Goal: Obtain resource: Download file/media

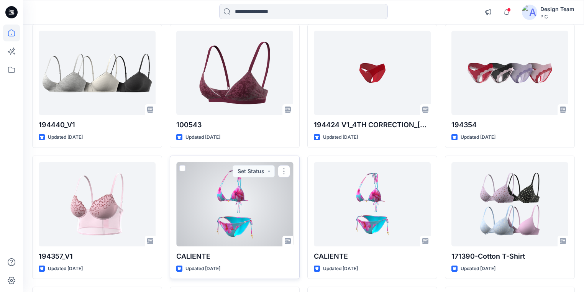
scroll to position [3115, 0]
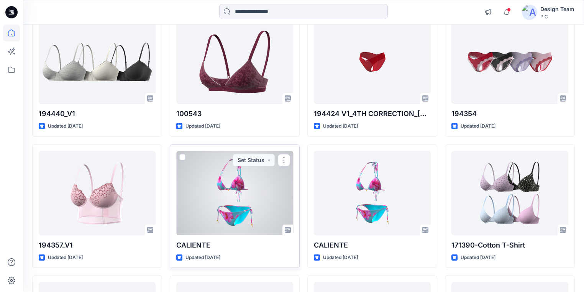
click at [232, 203] on div at bounding box center [234, 193] width 117 height 84
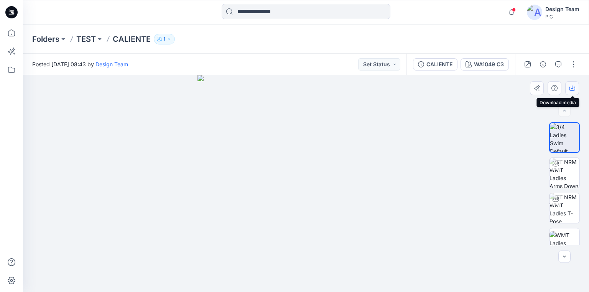
click at [571, 86] on icon "button" at bounding box center [572, 88] width 6 height 6
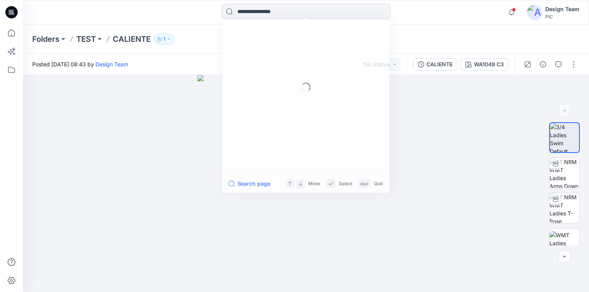
click at [245, 11] on input at bounding box center [306, 11] width 169 height 15
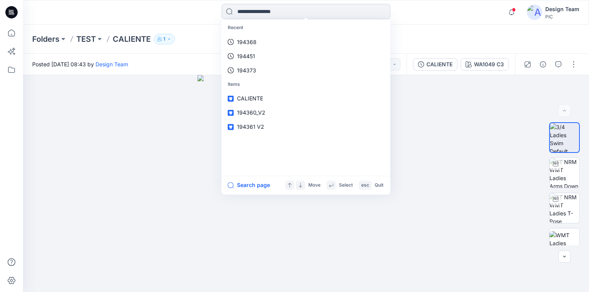
paste input "**********"
type input "**********"
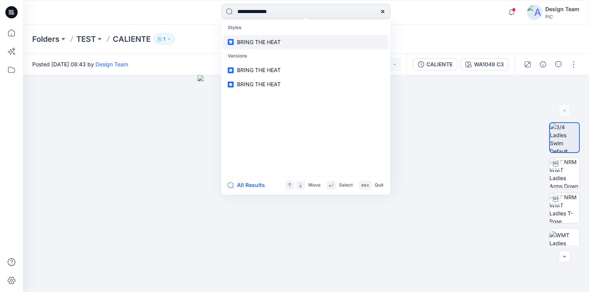
drag, startPoint x: 261, startPoint y: 41, endPoint x: 266, endPoint y: 41, distance: 5.0
click at [262, 41] on span "BRING THE HEAT" at bounding box center [259, 42] width 44 height 7
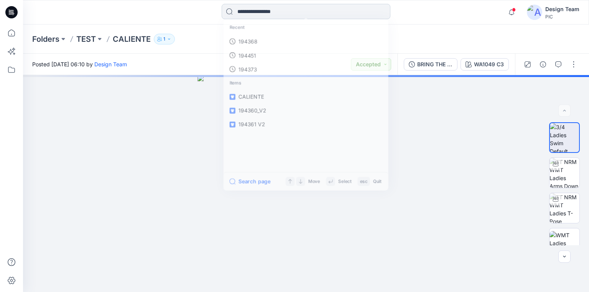
click at [256, 11] on input at bounding box center [306, 11] width 169 height 15
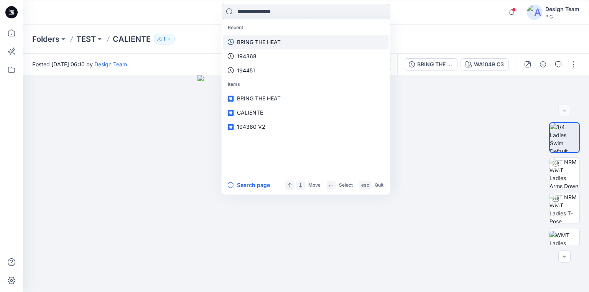
click at [265, 39] on p "BRING THE HEAT" at bounding box center [259, 42] width 44 height 8
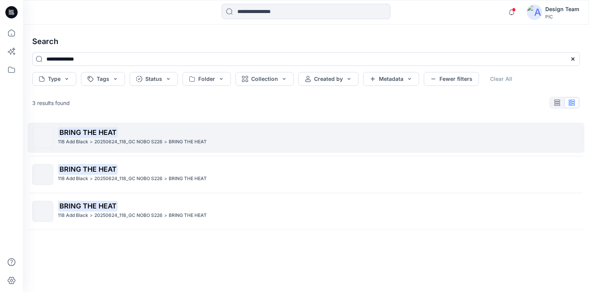
click at [84, 140] on p "118 Add Black" at bounding box center [73, 142] width 30 height 8
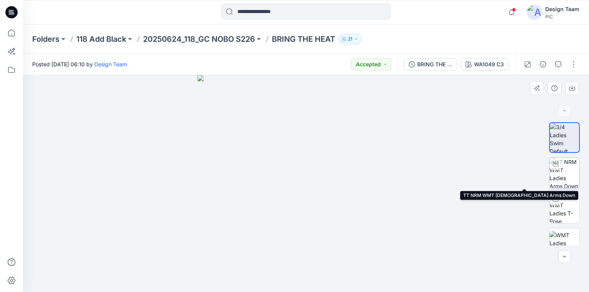
click at [561, 174] on img at bounding box center [564, 173] width 30 height 30
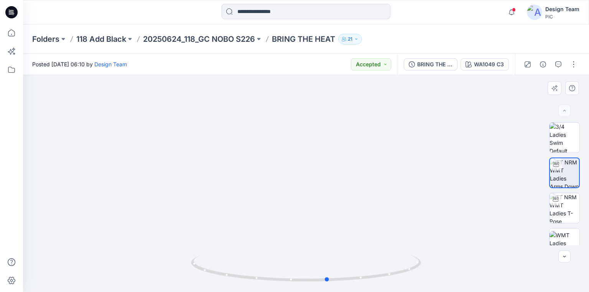
drag, startPoint x: 370, startPoint y: 281, endPoint x: 391, endPoint y: 284, distance: 22.1
click at [391, 284] on div at bounding box center [306, 273] width 230 height 38
drag, startPoint x: 344, startPoint y: 280, endPoint x: 351, endPoint y: 278, distance: 7.3
click at [351, 278] on icon at bounding box center [307, 269] width 232 height 29
drag, startPoint x: 314, startPoint y: 279, endPoint x: 280, endPoint y: 273, distance: 34.7
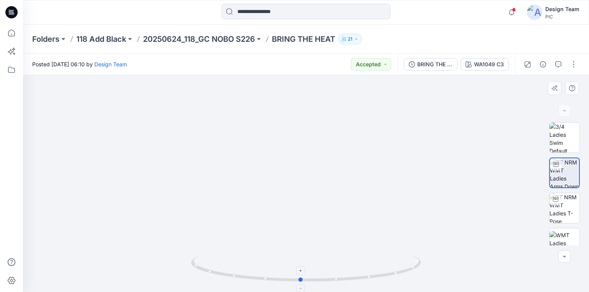
click at [280, 273] on icon at bounding box center [307, 269] width 232 height 29
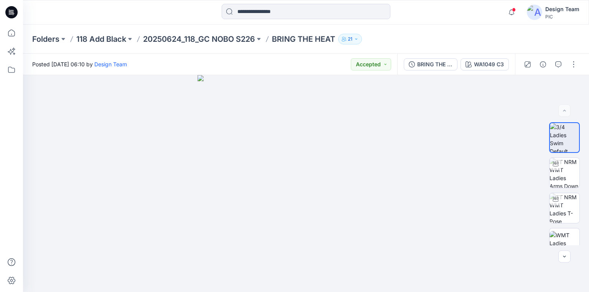
click at [6, 12] on icon at bounding box center [11, 12] width 12 height 12
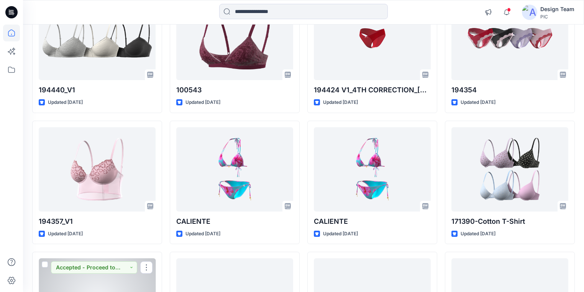
scroll to position [3129, 0]
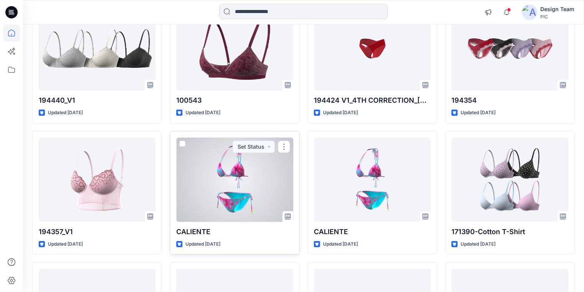
click at [239, 184] on div at bounding box center [234, 180] width 117 height 84
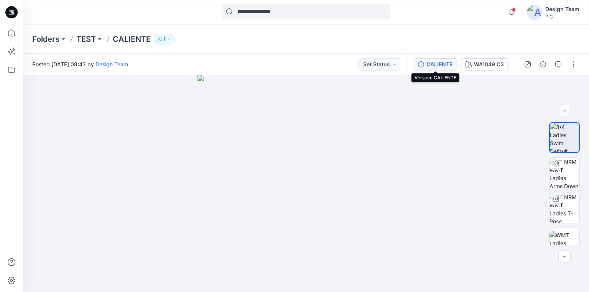
click at [438, 61] on div "CALIENTE" at bounding box center [439, 64] width 26 height 8
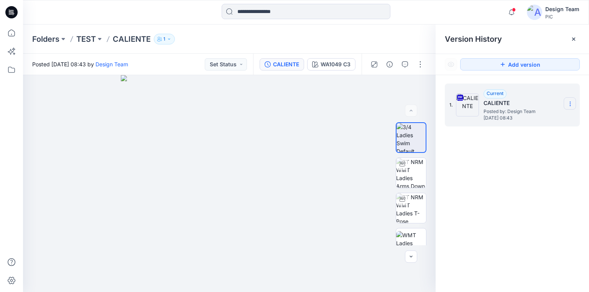
click at [572, 104] on icon at bounding box center [570, 104] width 6 height 6
click at [522, 118] on span "Download Source BW File" at bounding box center [531, 118] width 64 height 9
click at [11, 9] on icon at bounding box center [11, 12] width 12 height 12
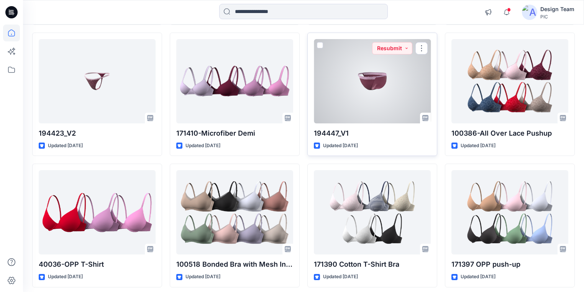
scroll to position [3780, 0]
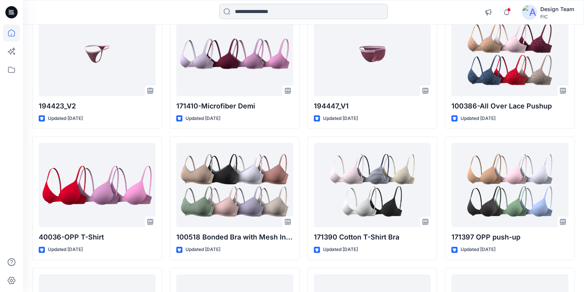
click at [261, 11] on input at bounding box center [303, 11] width 169 height 15
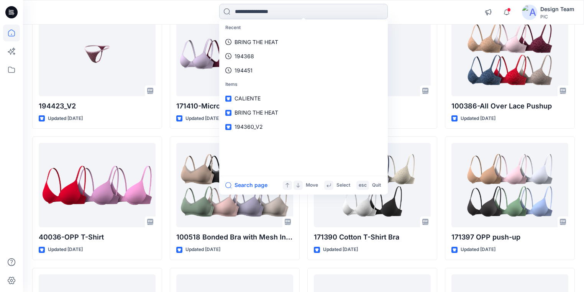
paste input "**********"
type input "**********"
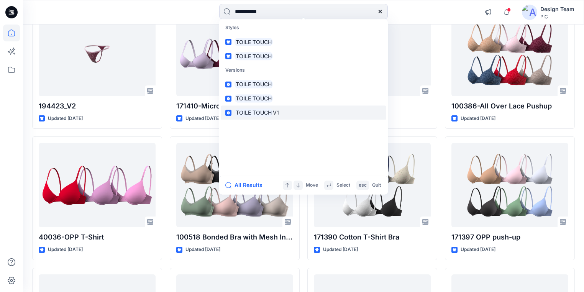
click at [252, 112] on mark "TOILE TOUCH" at bounding box center [254, 113] width 38 height 9
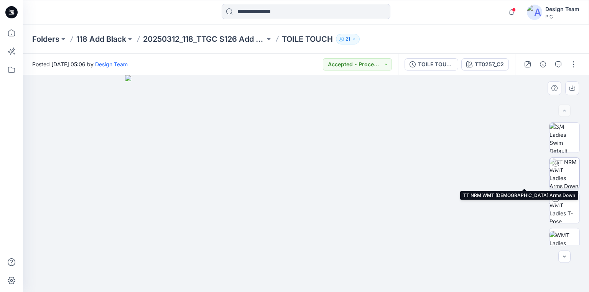
click at [566, 175] on img at bounding box center [564, 173] width 30 height 30
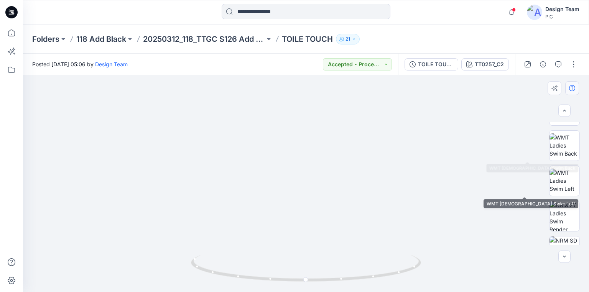
scroll to position [133, 0]
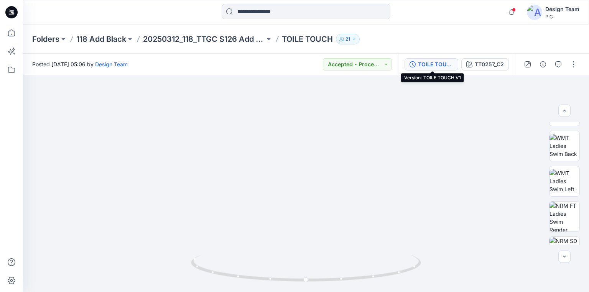
click at [433, 62] on div "TOILE TOUCH V1" at bounding box center [435, 64] width 35 height 8
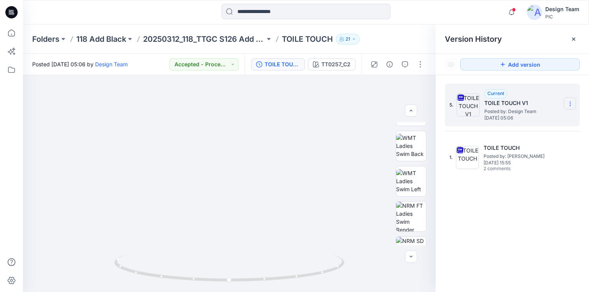
click at [570, 102] on icon at bounding box center [570, 102] width 0 height 0
click at [520, 118] on span "Download Source BW File" at bounding box center [531, 118] width 64 height 9
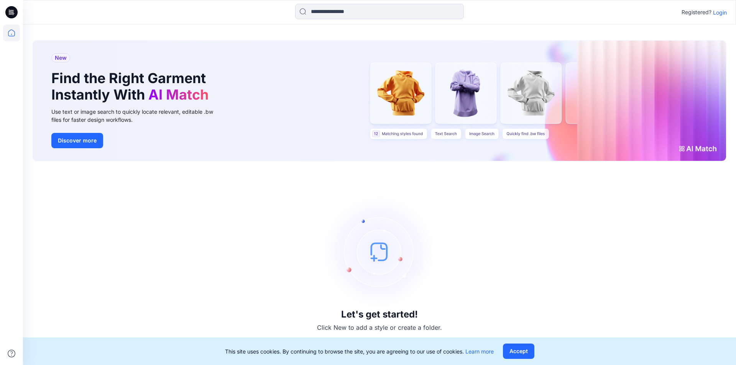
click at [717, 12] on p "Login" at bounding box center [720, 12] width 14 height 8
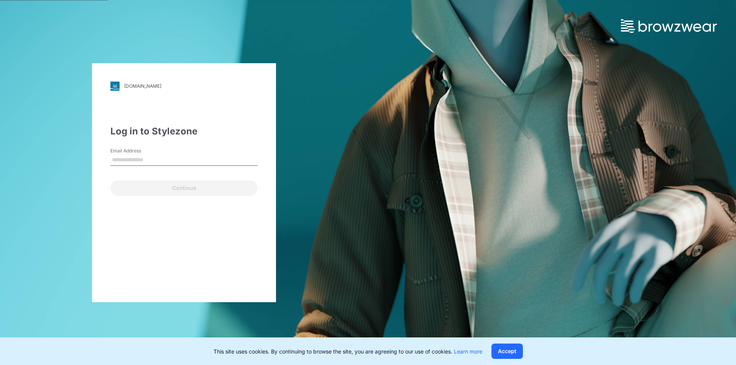
type input "**********"
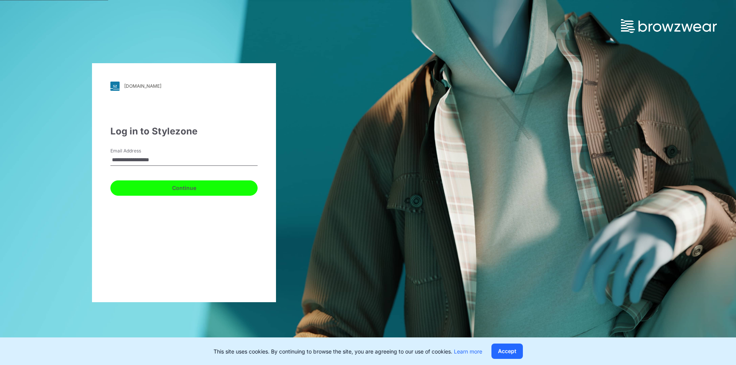
click at [186, 185] on button "Continue" at bounding box center [183, 188] width 147 height 15
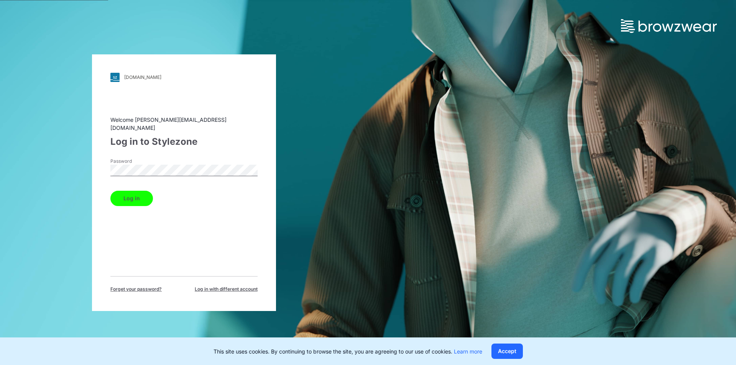
click at [128, 192] on button "Log in" at bounding box center [131, 198] width 43 height 15
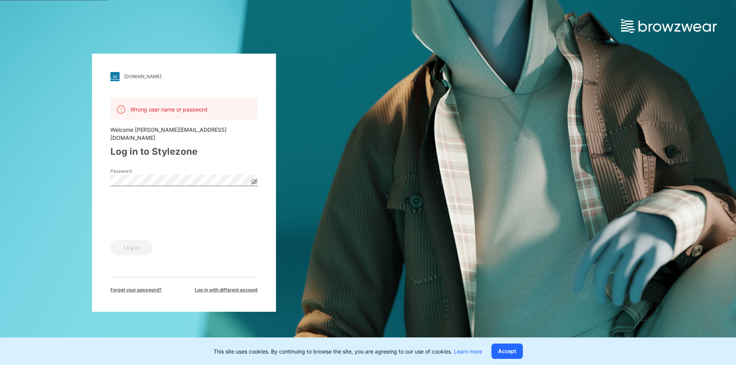
click at [238, 207] on div at bounding box center [183, 213] width 147 height 30
click at [255, 179] on icon at bounding box center [254, 182] width 6 height 6
click at [136, 242] on button "Log in" at bounding box center [131, 247] width 43 height 15
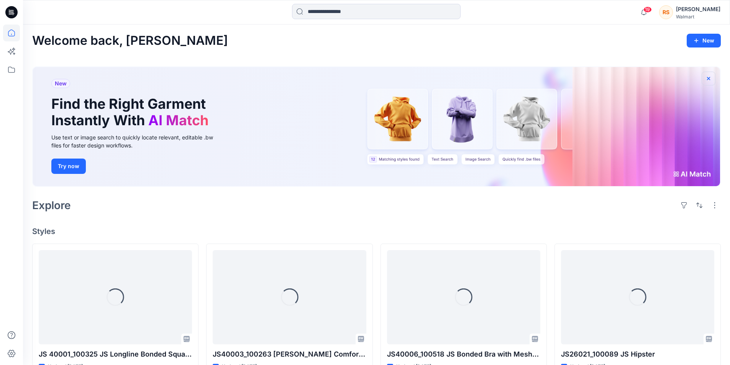
click at [709, 77] on icon "button" at bounding box center [709, 79] width 6 height 6
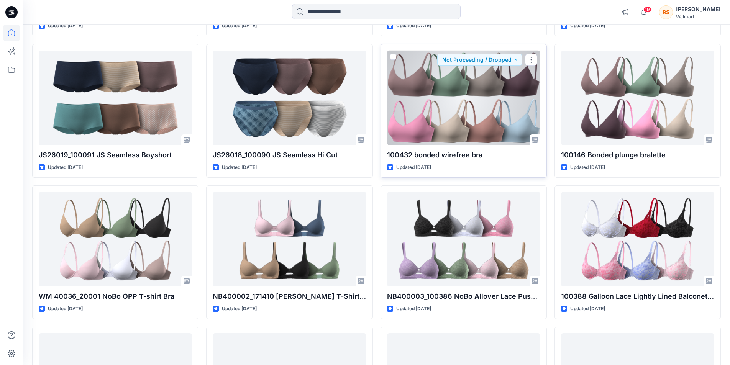
scroll to position [383, 0]
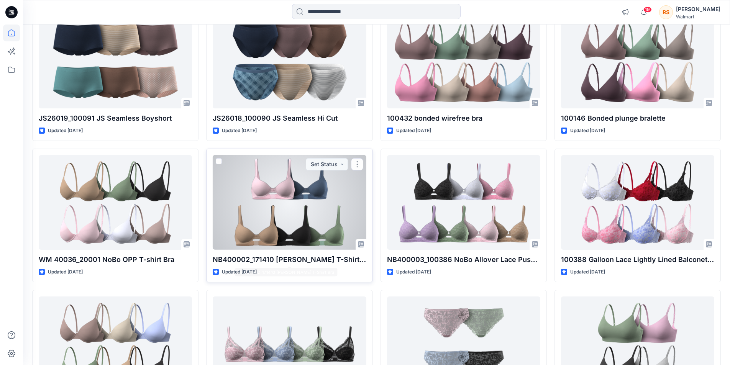
click at [281, 232] on div at bounding box center [289, 202] width 153 height 95
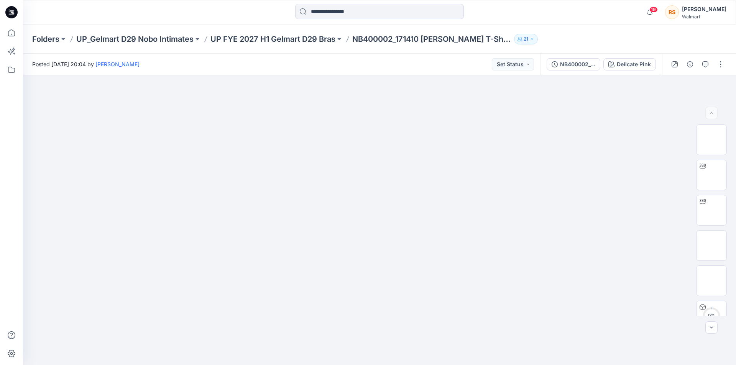
click at [12, 12] on icon at bounding box center [11, 12] width 12 height 12
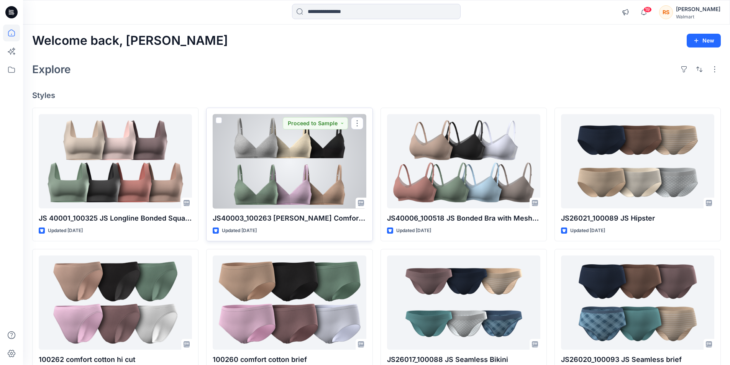
click at [309, 173] on div at bounding box center [289, 161] width 153 height 95
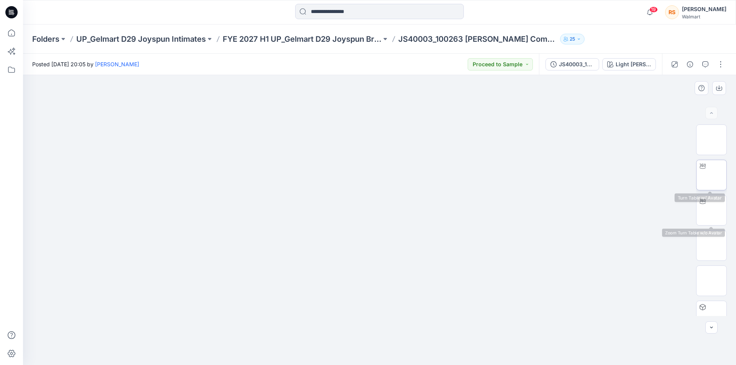
click at [712, 175] on img at bounding box center [712, 175] width 0 height 0
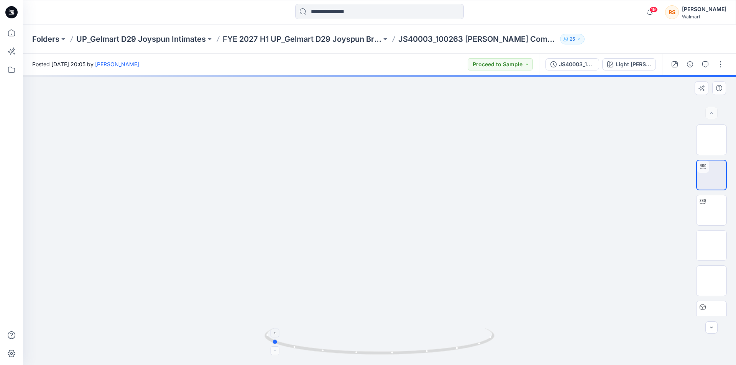
drag, startPoint x: 485, startPoint y: 347, endPoint x: 378, endPoint y: 342, distance: 107.1
click at [378, 342] on icon at bounding box center [381, 342] width 232 height 29
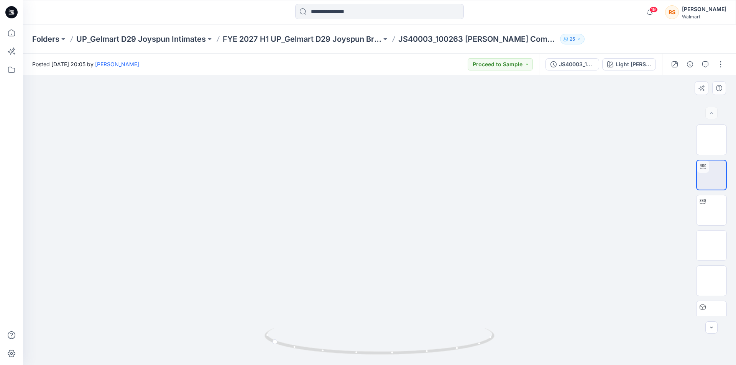
drag, startPoint x: 406, startPoint y: 168, endPoint x: 380, endPoint y: 309, distance: 143.5
drag, startPoint x: 410, startPoint y: 308, endPoint x: 419, endPoint y: 316, distance: 12.8
drag, startPoint x: 485, startPoint y: 345, endPoint x: 378, endPoint y: 349, distance: 107.1
click at [378, 349] on icon at bounding box center [381, 342] width 232 height 29
drag, startPoint x: 342, startPoint y: 237, endPoint x: 328, endPoint y: 324, distance: 88.6
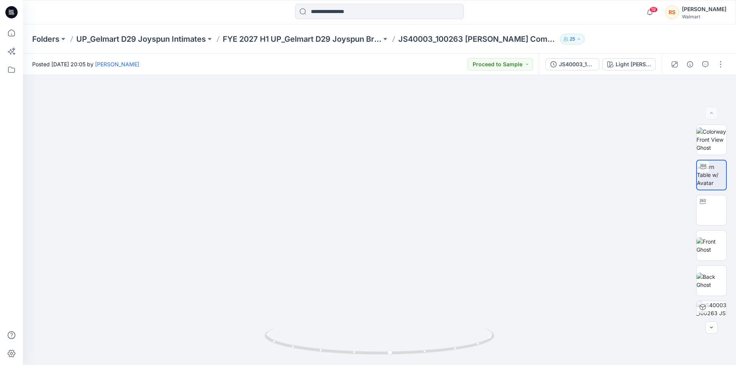
click at [11, 9] on icon at bounding box center [11, 12] width 12 height 12
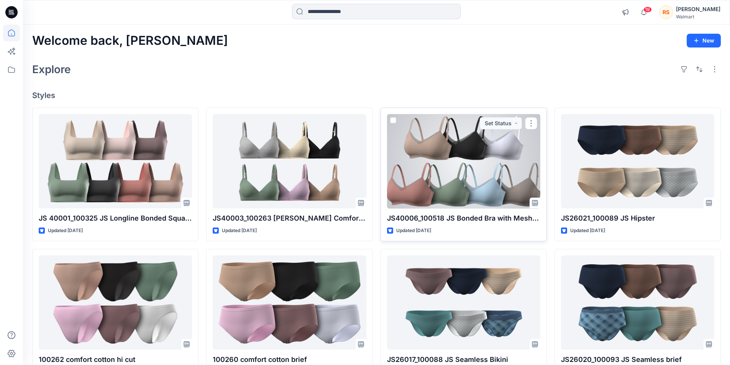
click at [448, 166] on div at bounding box center [463, 161] width 153 height 95
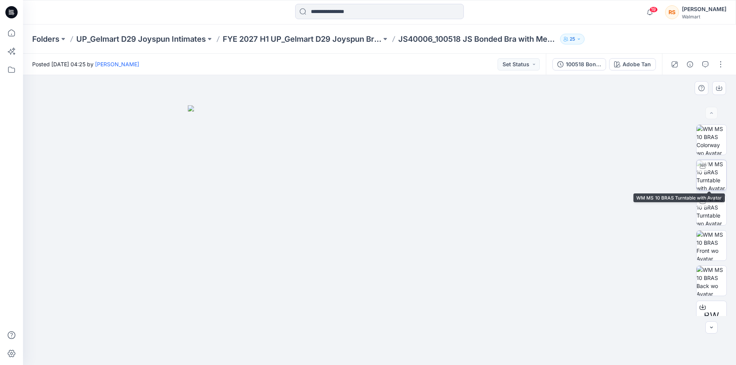
click at [703, 176] on img at bounding box center [712, 175] width 30 height 30
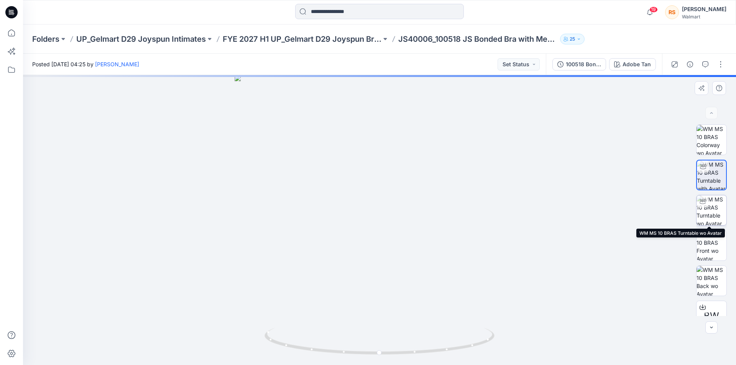
click at [717, 215] on img at bounding box center [712, 211] width 30 height 30
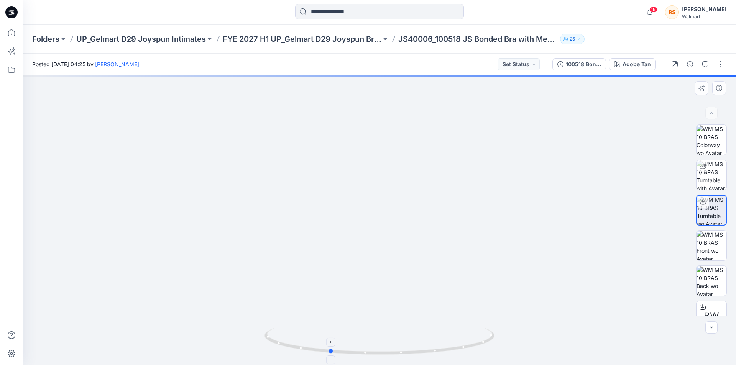
drag, startPoint x: 470, startPoint y: 348, endPoint x: 420, endPoint y: 340, distance: 50.9
click at [420, 340] on icon at bounding box center [381, 342] width 232 height 29
drag, startPoint x: 420, startPoint y: 340, endPoint x: 377, endPoint y: 326, distance: 46.0
click at [377, 326] on div at bounding box center [379, 220] width 713 height 290
click at [715, 179] on img at bounding box center [712, 175] width 30 height 30
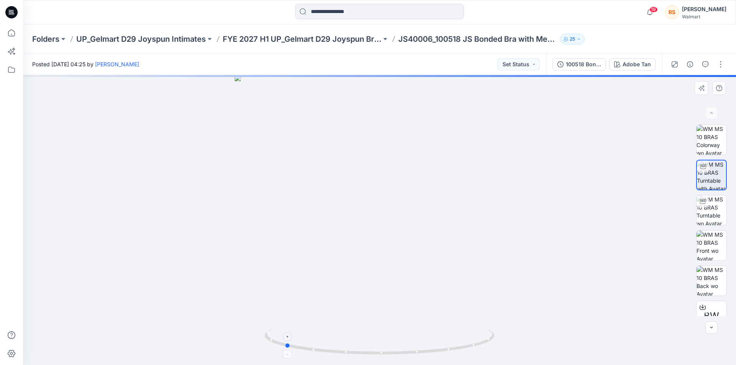
drag, startPoint x: 431, startPoint y: 354, endPoint x: 336, endPoint y: 342, distance: 95.8
click at [336, 342] on icon at bounding box center [381, 342] width 232 height 29
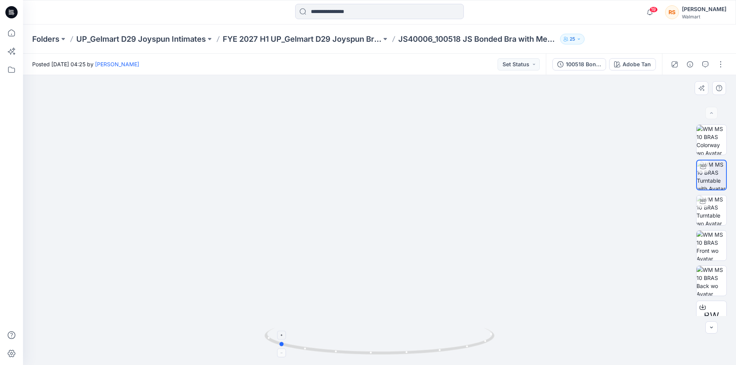
drag, startPoint x: 401, startPoint y: 358, endPoint x: 395, endPoint y: 349, distance: 11.0
click at [395, 349] on div at bounding box center [380, 346] width 230 height 38
drag, startPoint x: 423, startPoint y: 354, endPoint x: 550, endPoint y: 314, distance: 133.2
click at [539, 314] on div at bounding box center [379, 220] width 713 height 290
drag, startPoint x: 473, startPoint y: 346, endPoint x: 467, endPoint y: 326, distance: 21.2
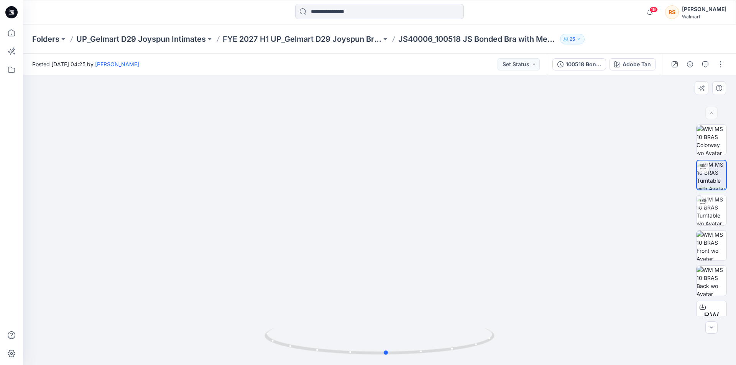
click at [467, 326] on div at bounding box center [379, 220] width 713 height 290
click at [354, 43] on p "FYE 2027 H1 UP_Gelmart D29 Joyspun Bras" at bounding box center [302, 39] width 159 height 11
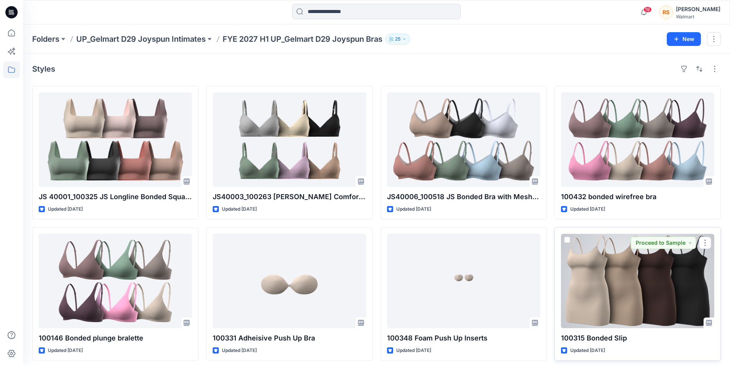
scroll to position [38, 0]
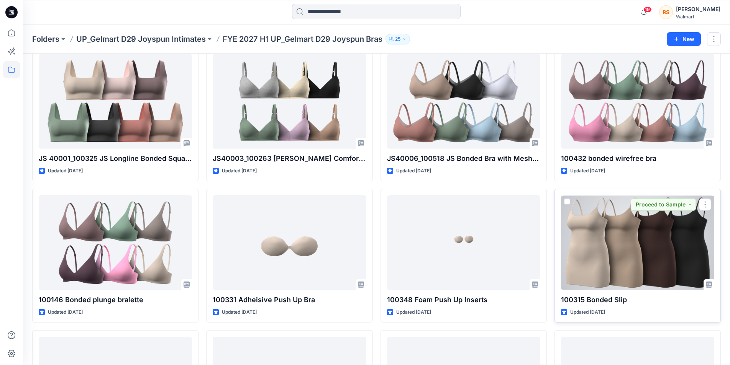
click at [628, 235] on div at bounding box center [637, 243] width 153 height 95
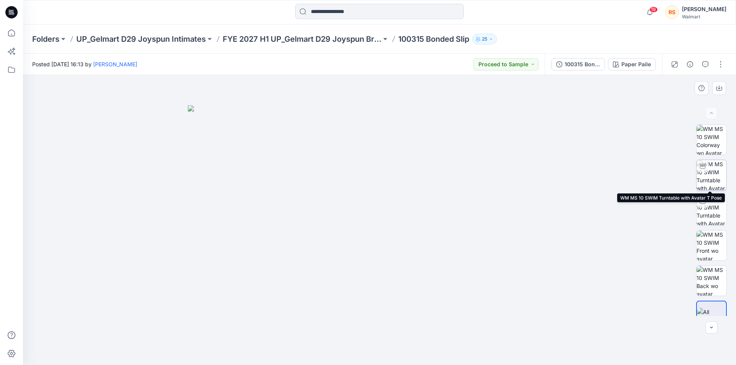
click at [716, 173] on img at bounding box center [712, 175] width 30 height 30
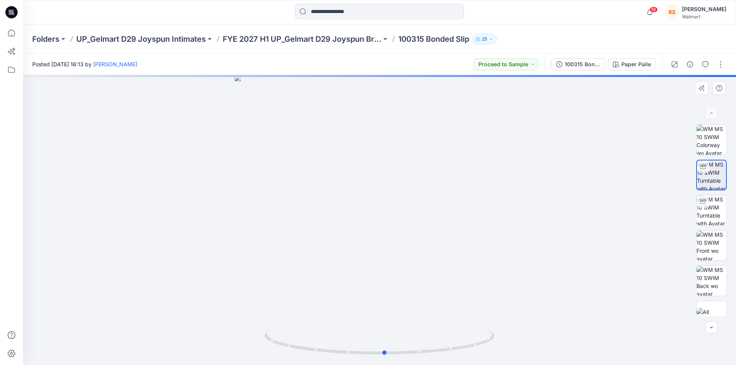
drag, startPoint x: 488, startPoint y: 343, endPoint x: 494, endPoint y: 326, distance: 17.5
click at [494, 326] on div at bounding box center [379, 220] width 713 height 290
drag, startPoint x: 392, startPoint y: 213, endPoint x: 388, endPoint y: 289, distance: 75.6
